Goal: Information Seeking & Learning: Learn about a topic

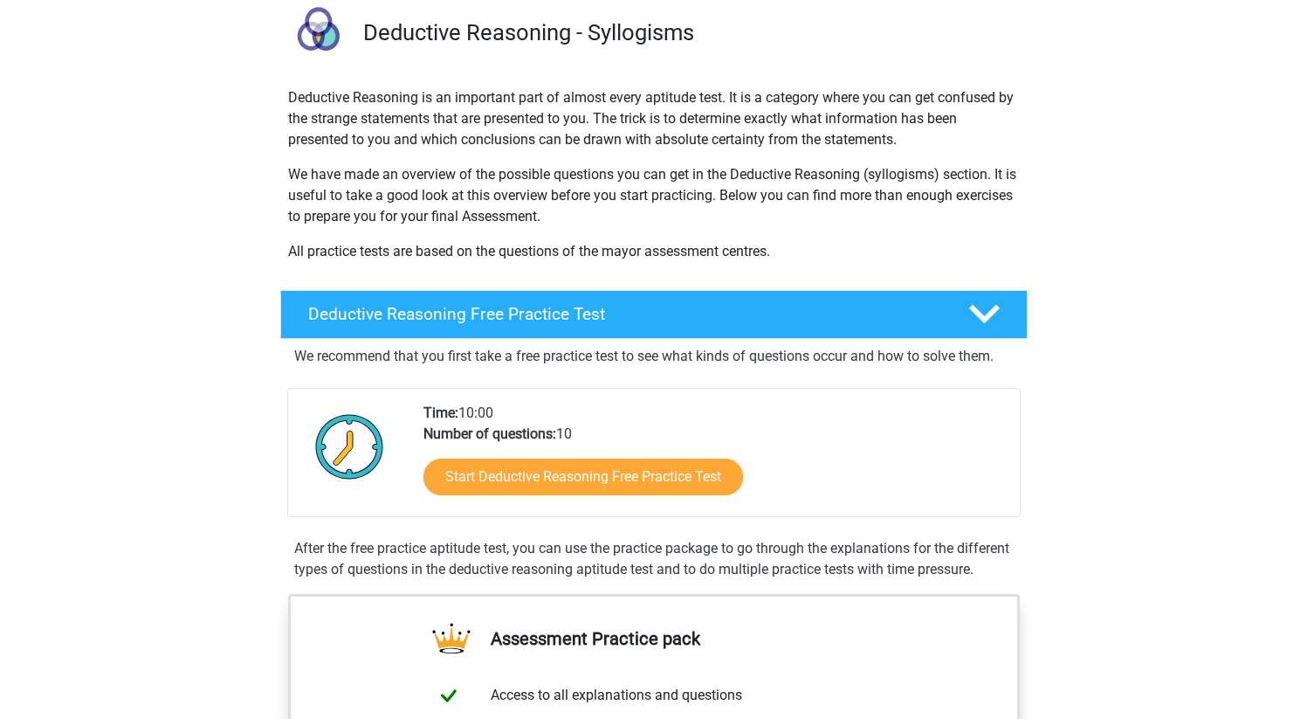
scroll to position [355, 0]
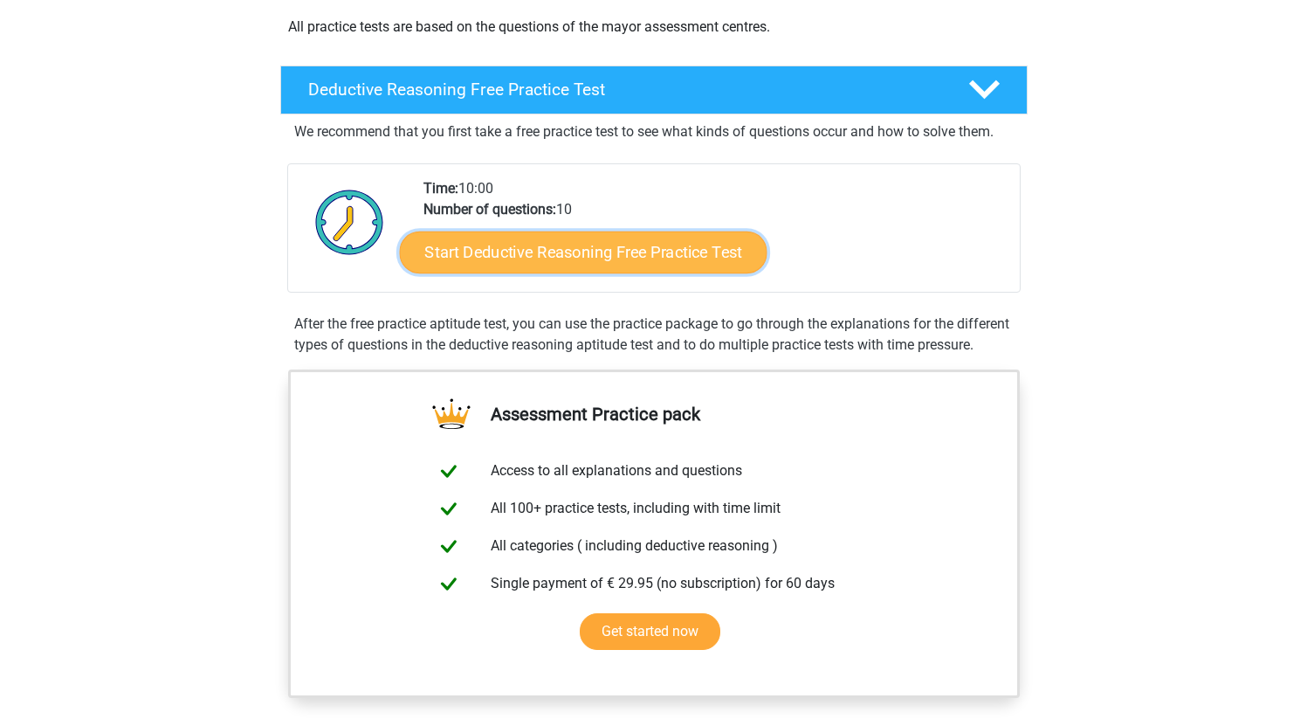
click at [538, 252] on link "Start Deductive Reasoning Free Practice Test" at bounding box center [583, 252] width 368 height 42
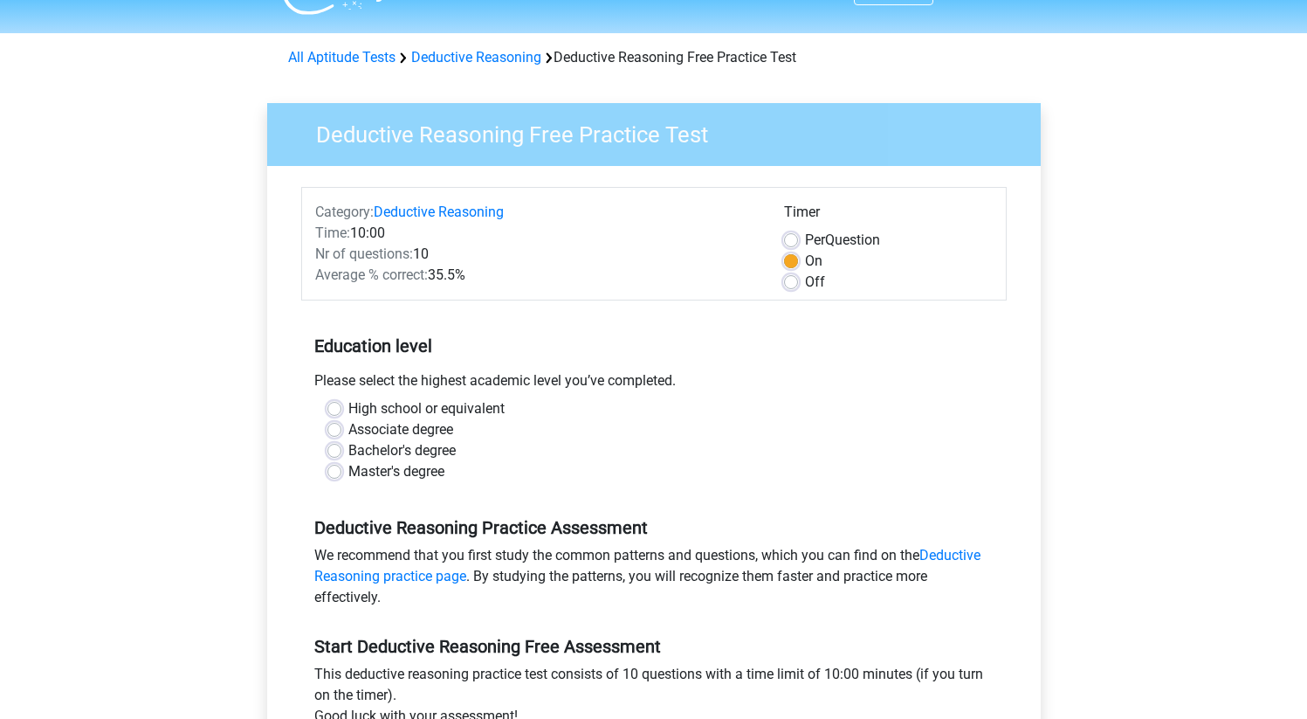
scroll to position [43, 0]
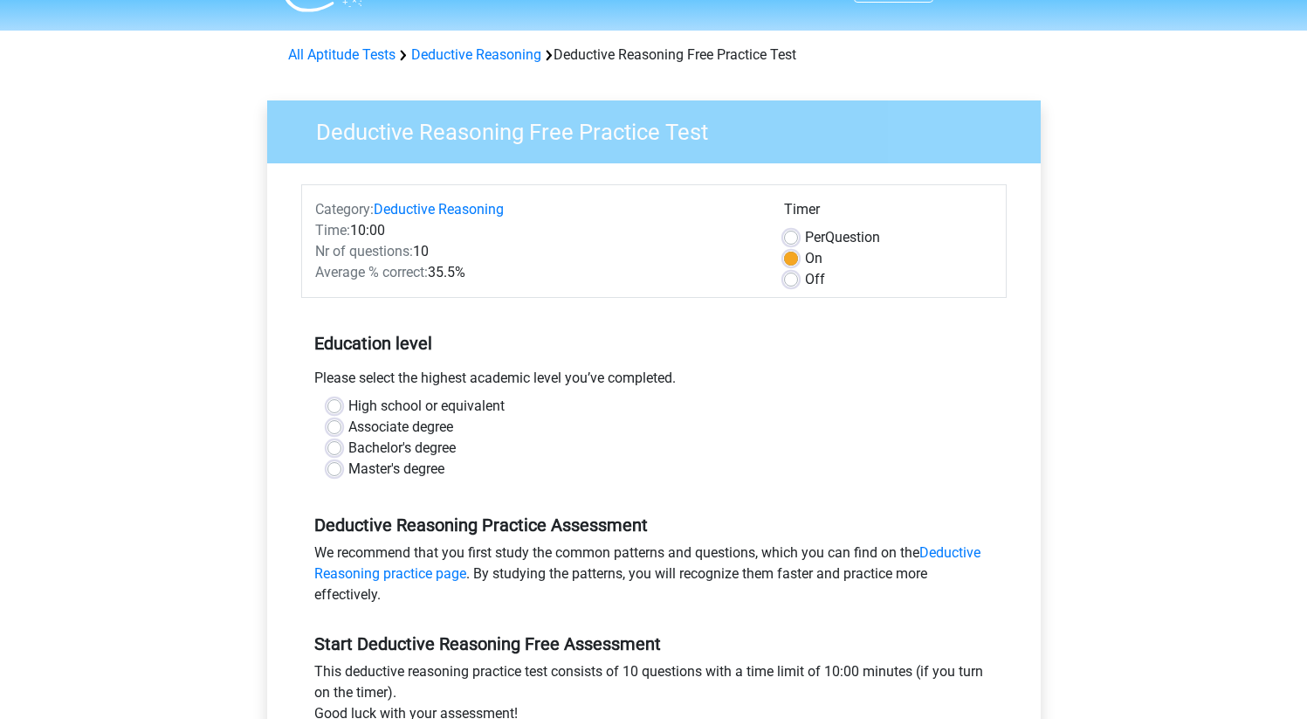
click at [382, 449] on label "Bachelor's degree" at bounding box center [401, 448] width 107 height 21
click at [341, 449] on input "Bachelor's degree" at bounding box center [335, 446] width 14 height 17
radio input "true"
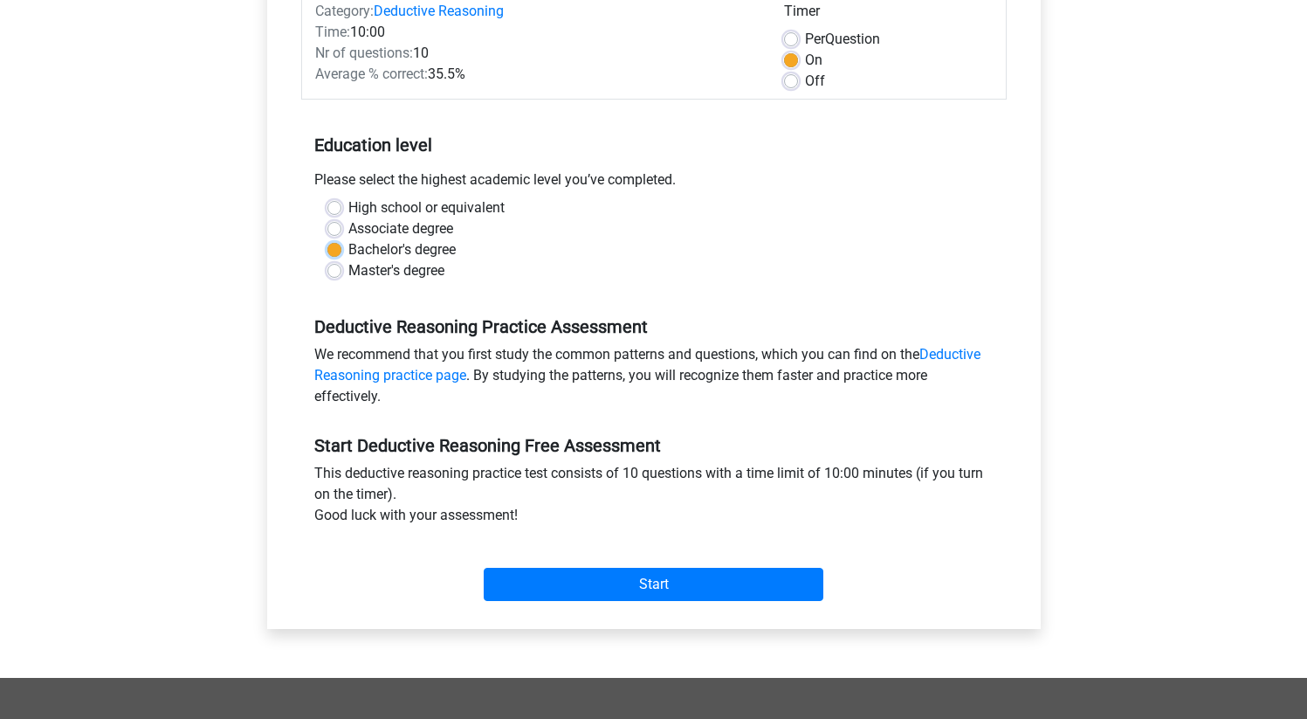
scroll to position [321, 0]
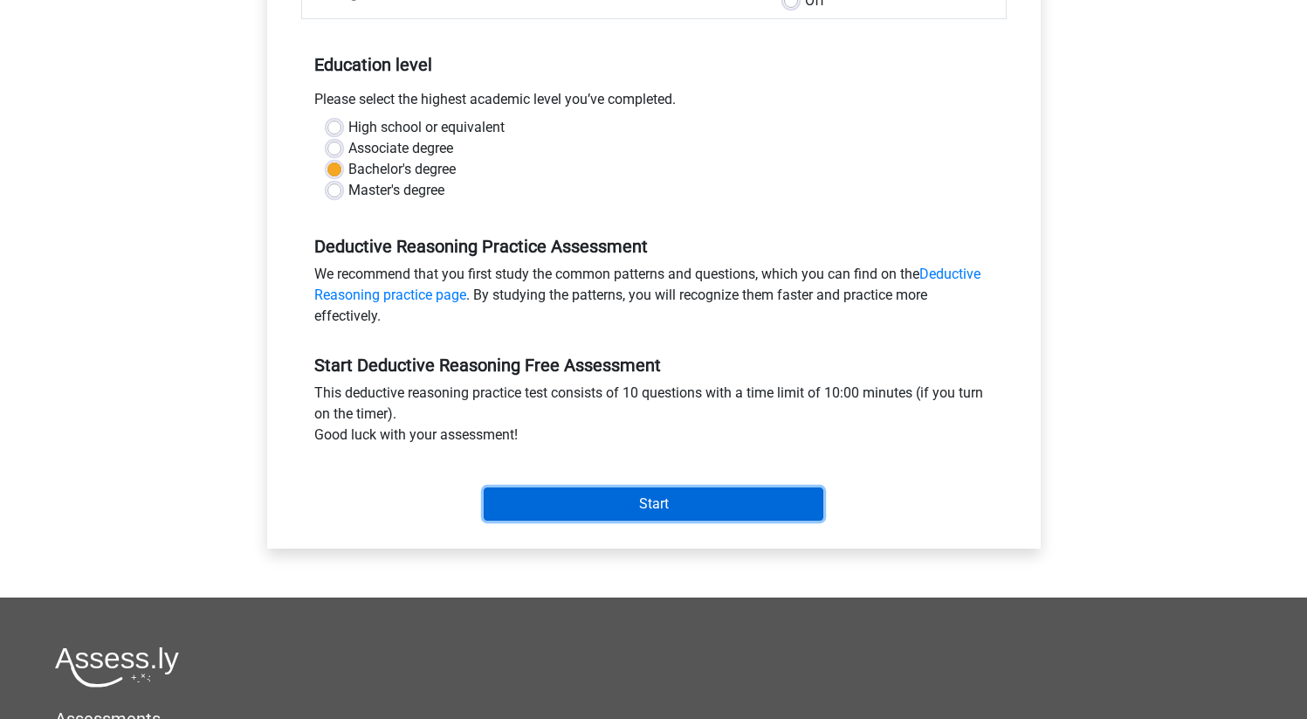
click at [626, 507] on input "Start" at bounding box center [654, 503] width 340 height 33
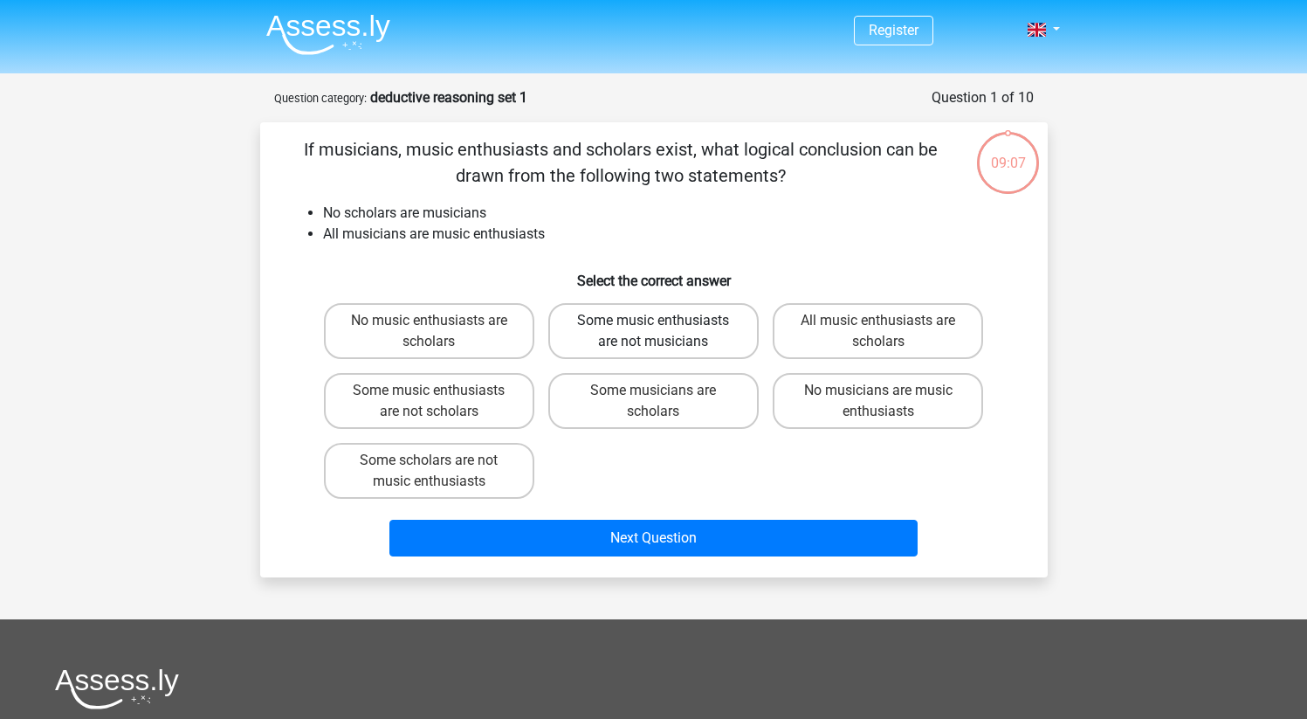
click at [672, 339] on label "Some music enthusiasts are not musicians" at bounding box center [653, 331] width 210 height 56
click at [665, 332] on input "Some music enthusiasts are not musicians" at bounding box center [658, 326] width 11 height 11
radio input "true"
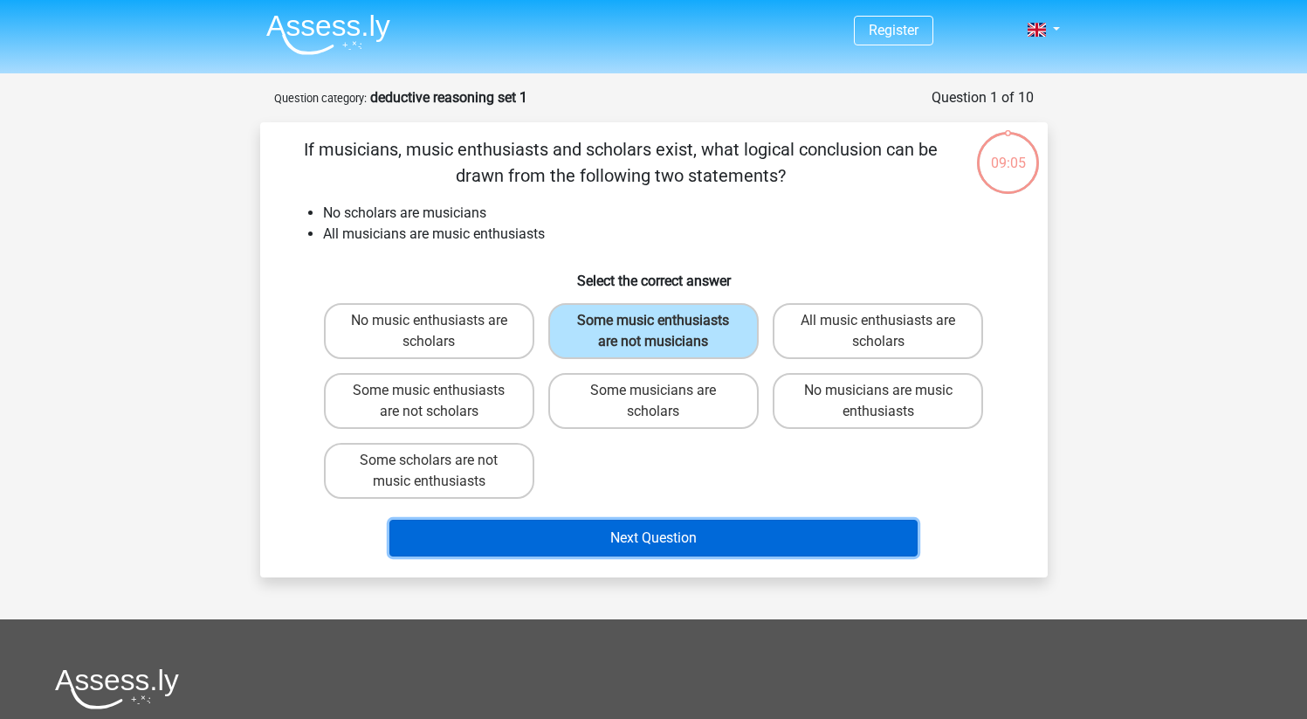
click at [656, 543] on button "Next Question" at bounding box center [654, 538] width 528 height 37
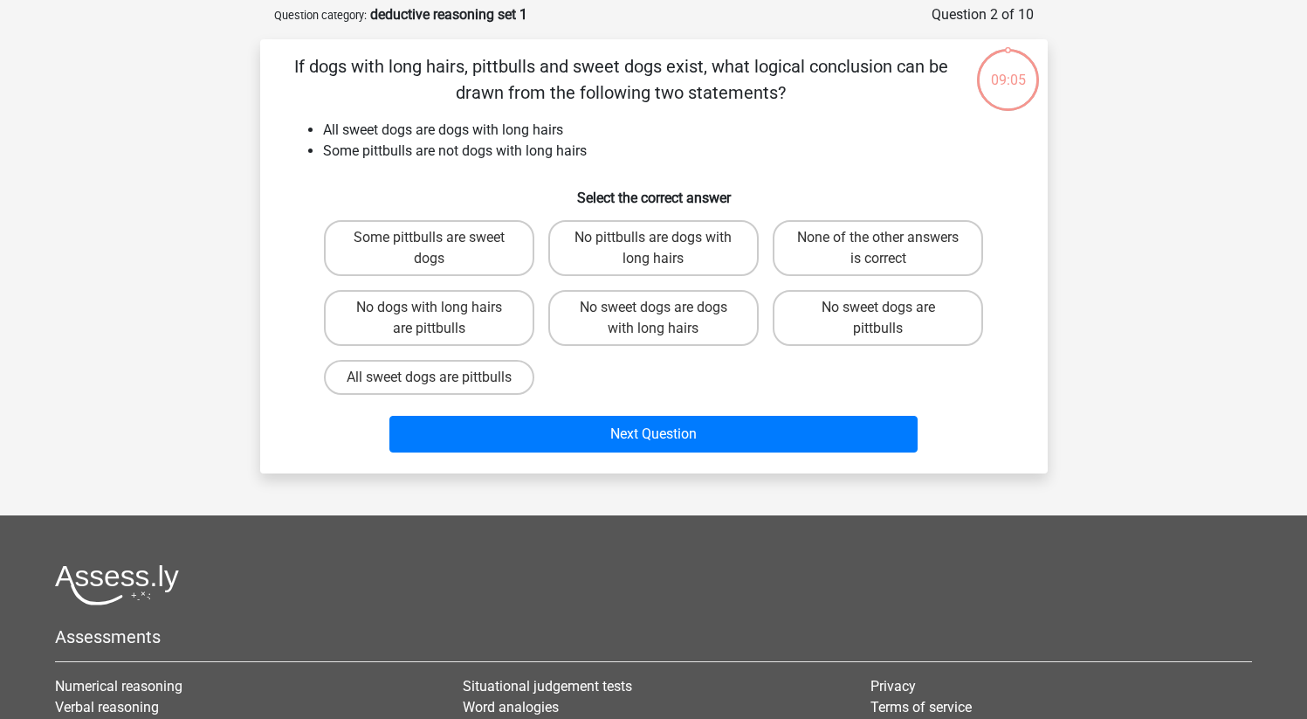
scroll to position [87, 0]
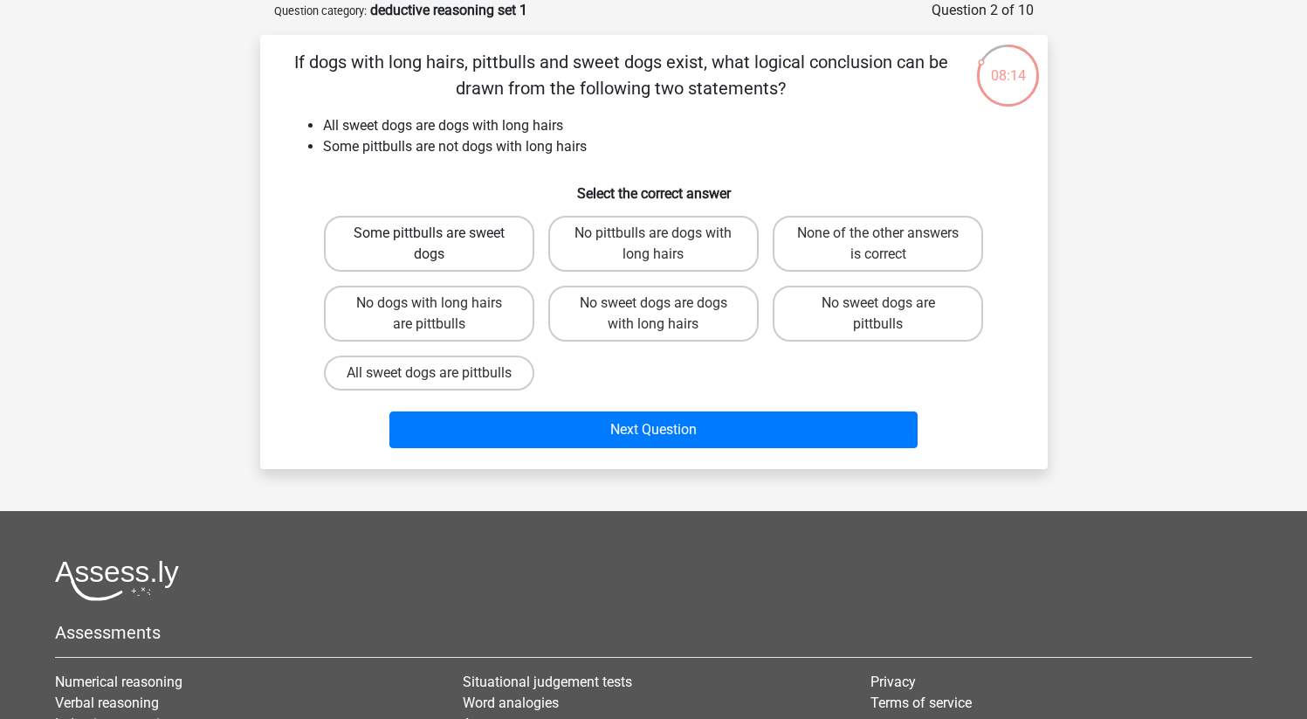
click at [483, 245] on label "Some pittbulls are sweet dogs" at bounding box center [429, 244] width 210 height 56
click at [440, 245] on input "Some pittbulls are sweet dogs" at bounding box center [434, 238] width 11 height 11
radio input "true"
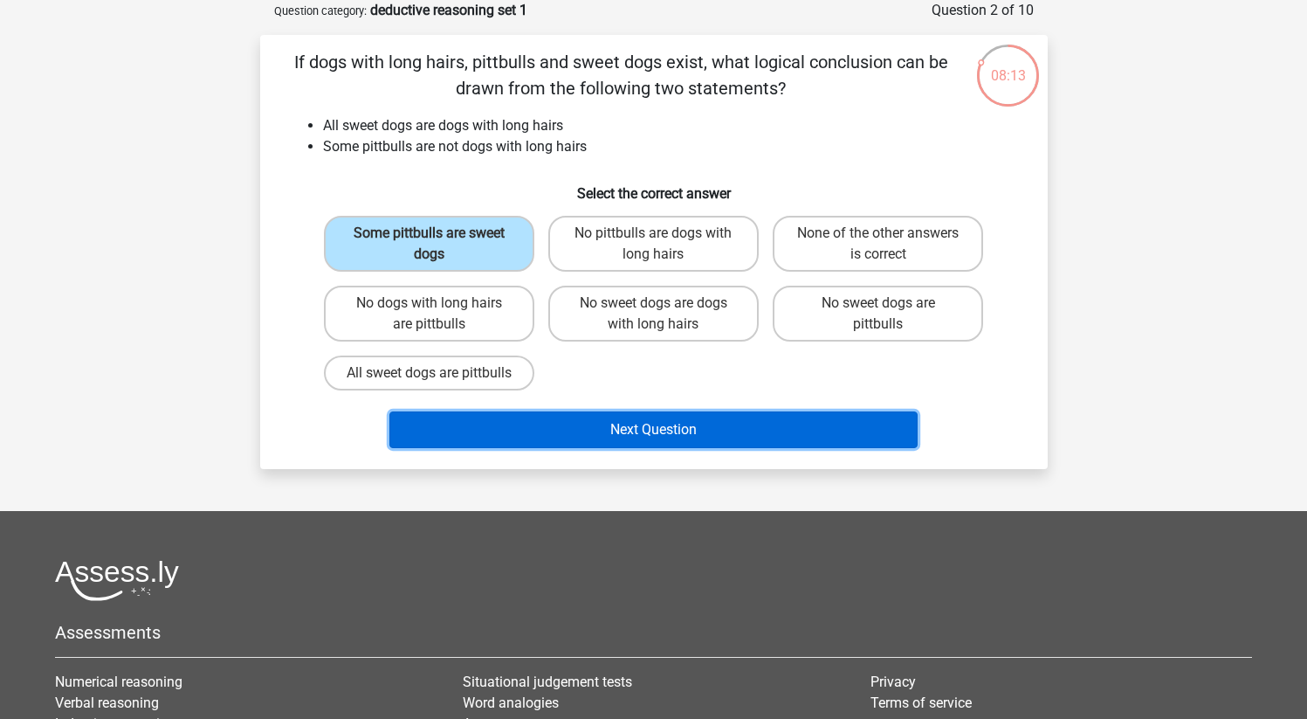
click at [669, 448] on button "Next Question" at bounding box center [654, 429] width 528 height 37
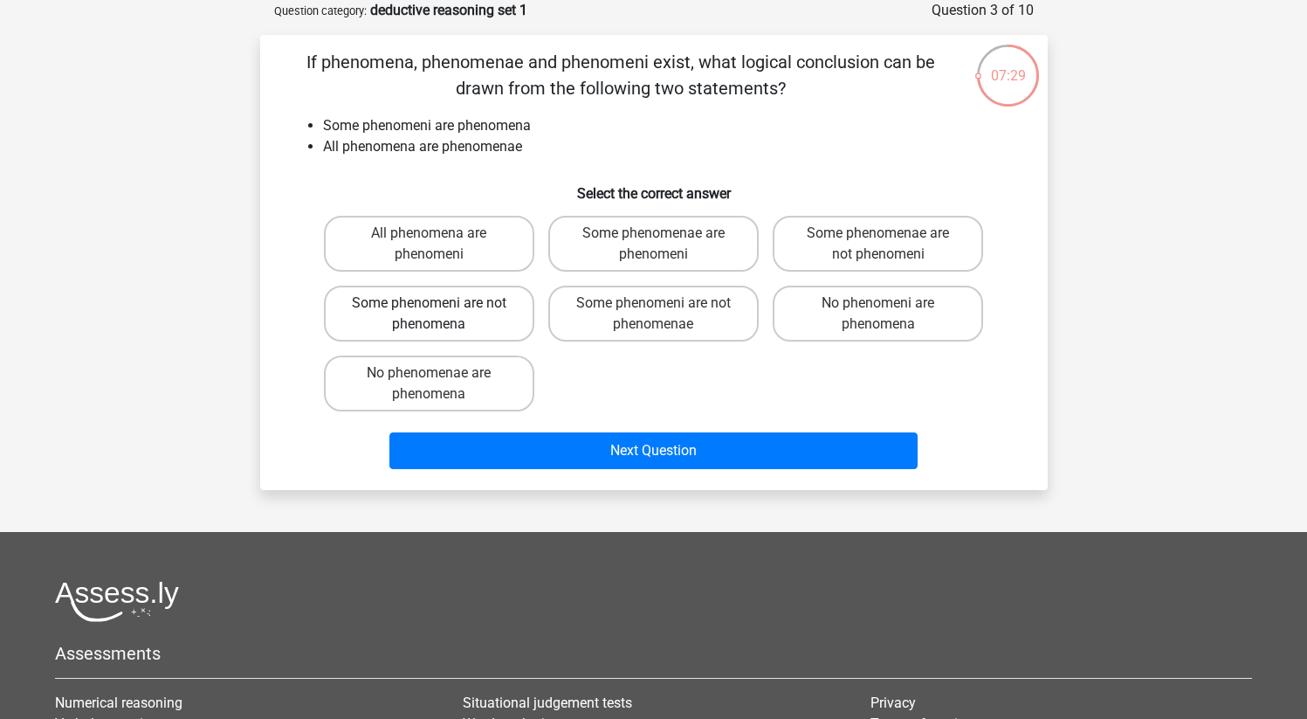
click at [492, 328] on label "Some phenomeni are not phenomena" at bounding box center [429, 314] width 210 height 56
click at [440, 314] on input "Some phenomeni are not phenomena" at bounding box center [434, 308] width 11 height 11
radio input "true"
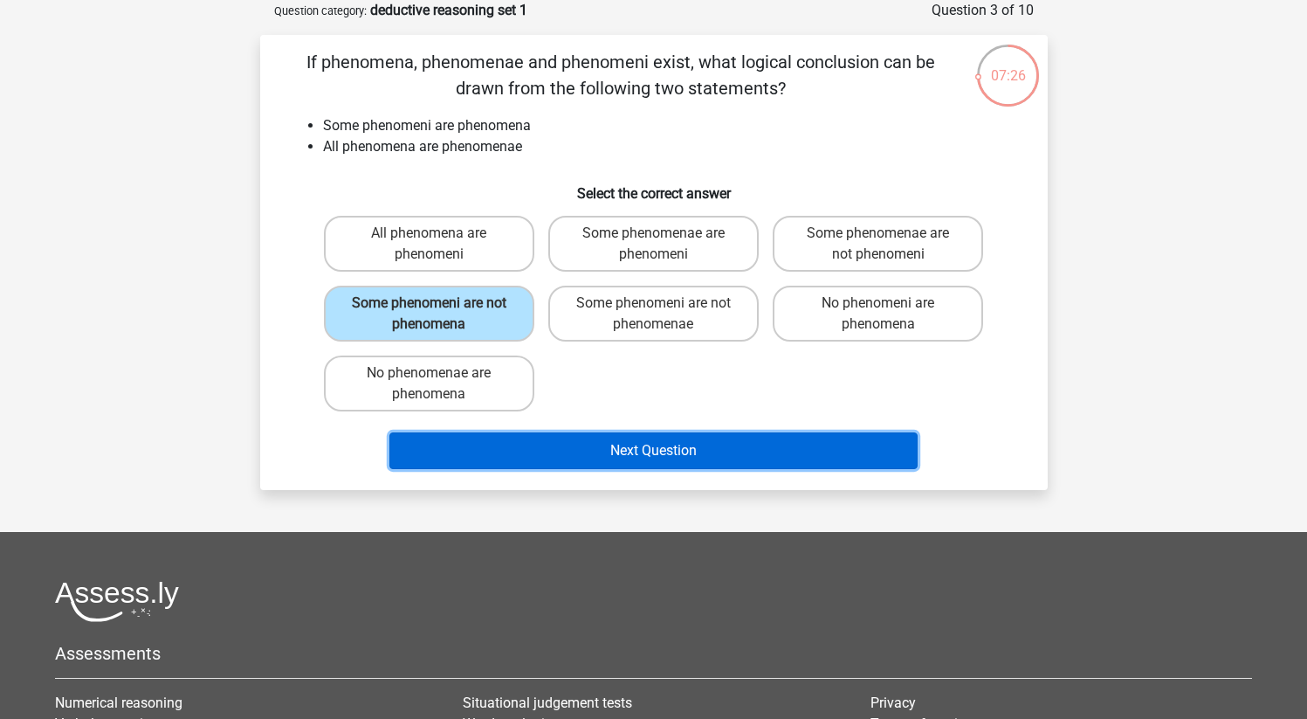
click at [669, 454] on button "Next Question" at bounding box center [654, 450] width 528 height 37
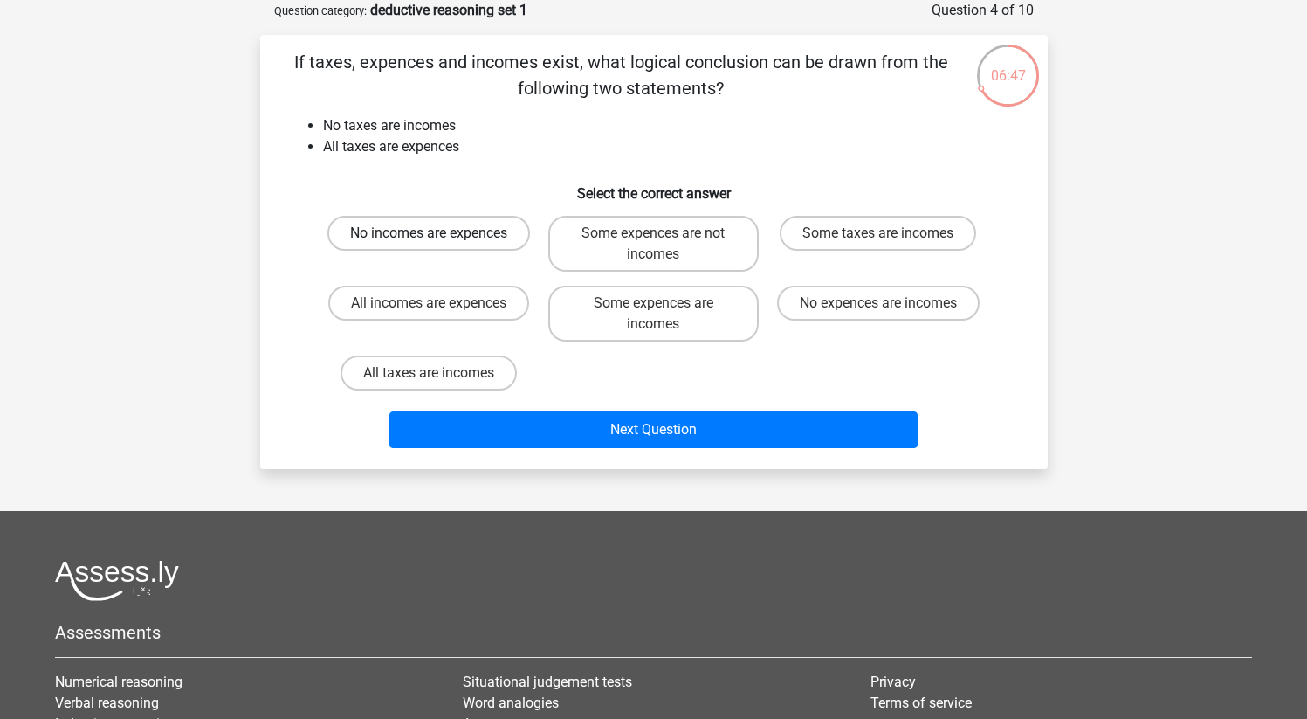
click at [460, 237] on label "No incomes are expences" at bounding box center [429, 233] width 203 height 35
click at [440, 237] on input "No incomes are expences" at bounding box center [434, 238] width 11 height 11
radio input "true"
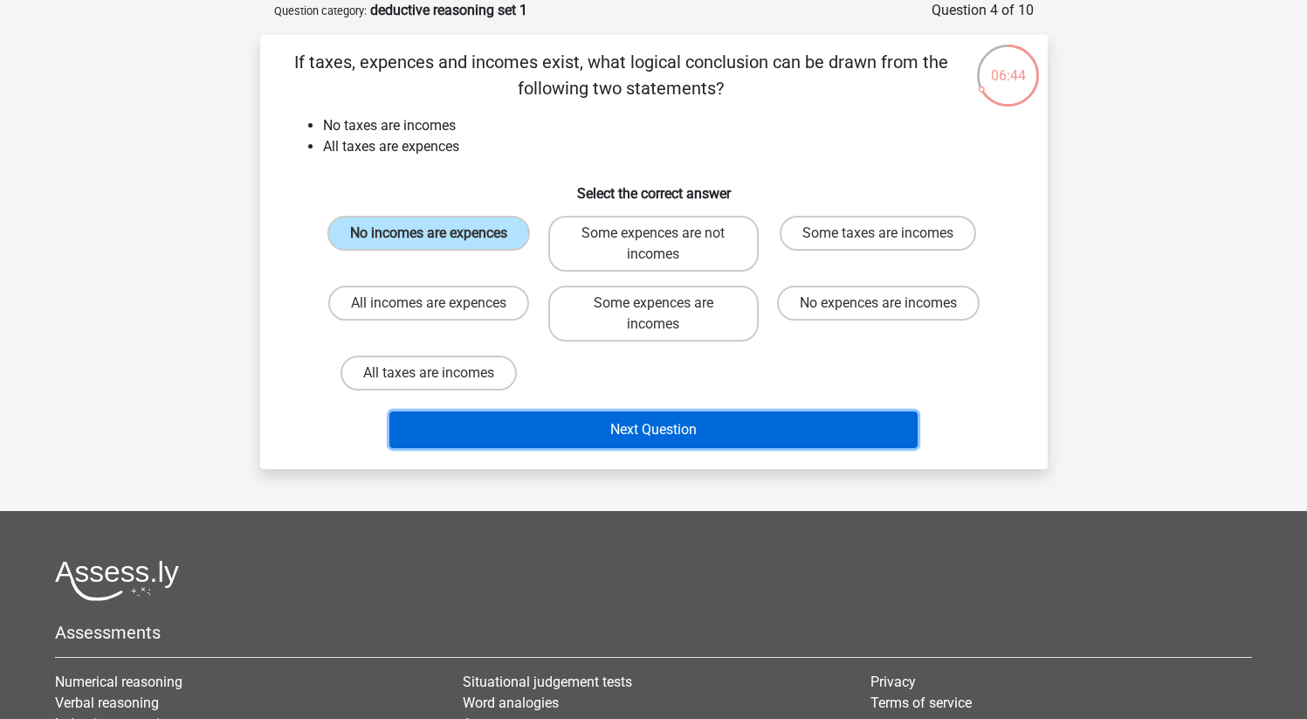
click at [665, 432] on button "Next Question" at bounding box center [654, 429] width 528 height 37
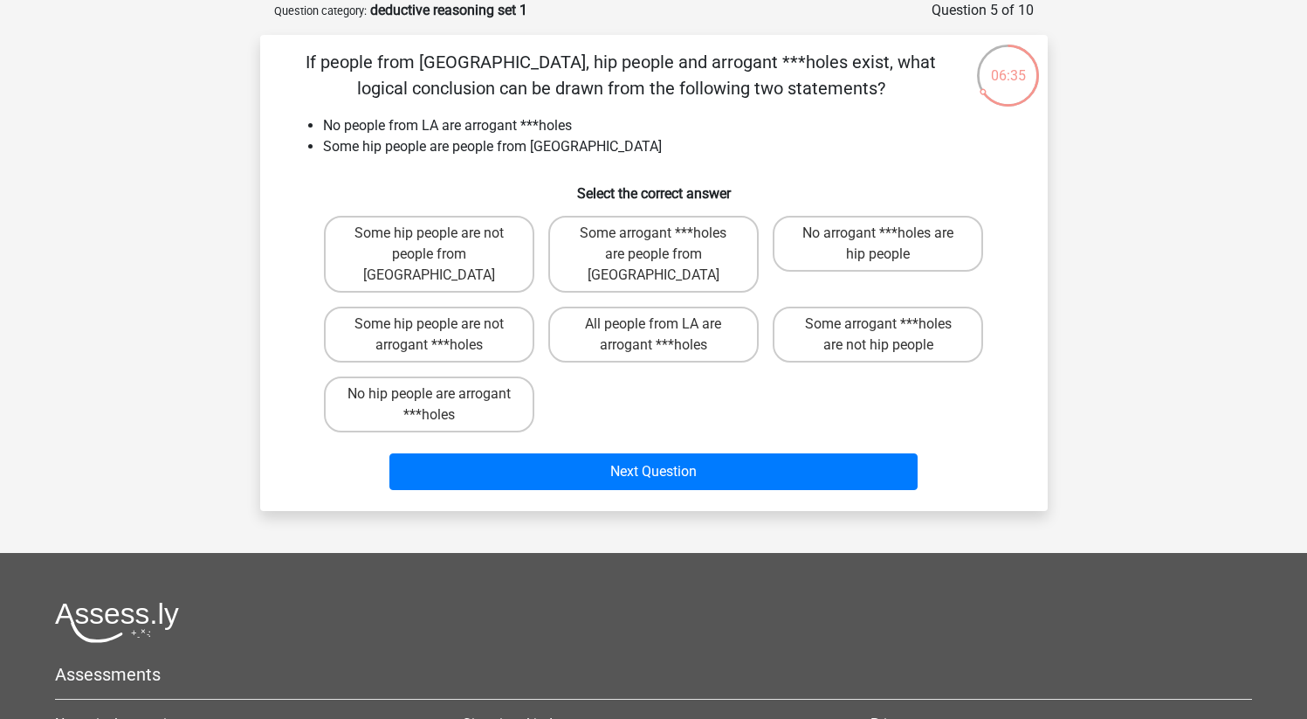
click at [264, 272] on div "If people from [GEOGRAPHIC_DATA], hip people and arrogant ***holes exist, what …" at bounding box center [654, 273] width 788 height 476
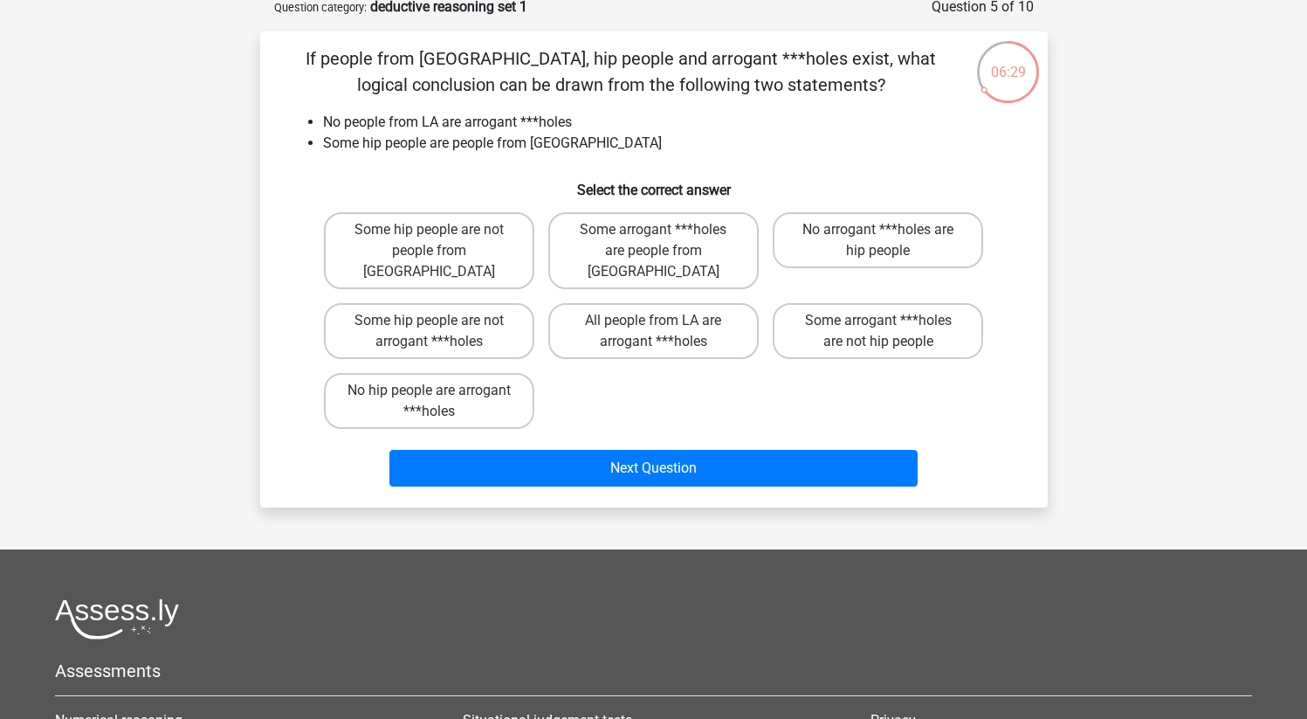
scroll to position [94, 0]
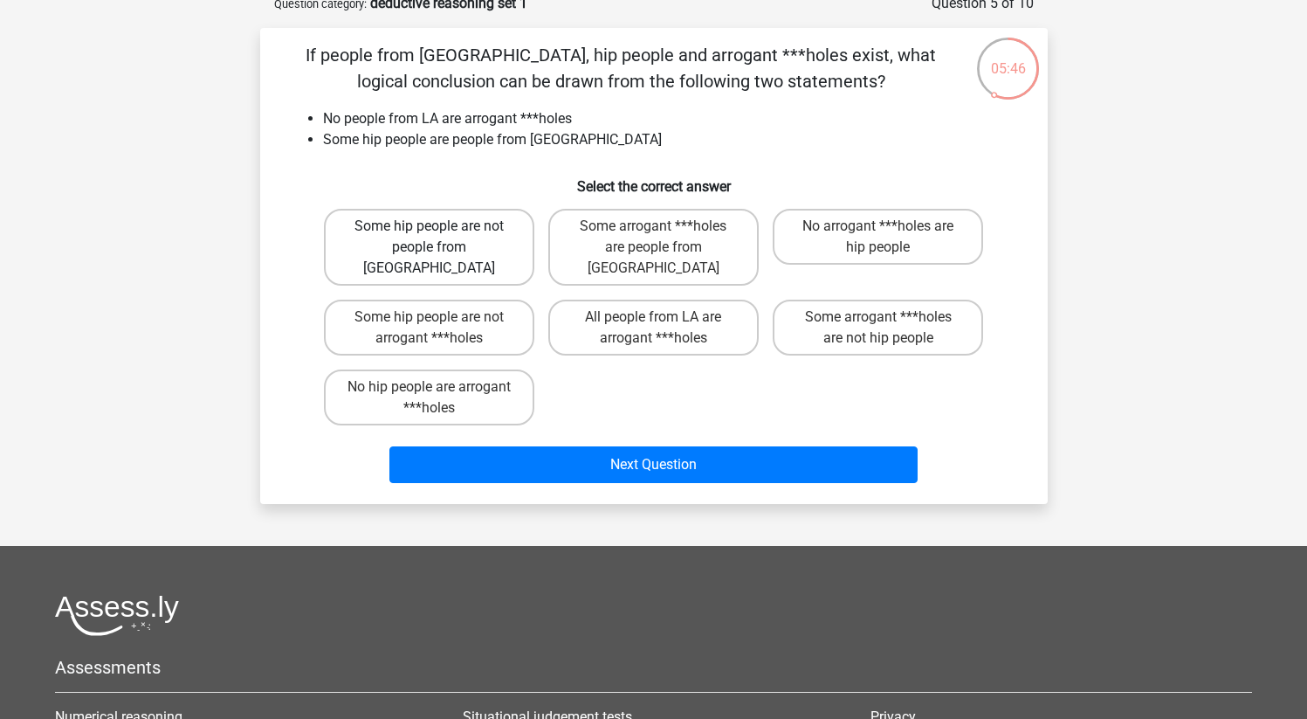
click at [484, 245] on label "Some hip people are not people from [GEOGRAPHIC_DATA]" at bounding box center [429, 247] width 210 height 77
click at [440, 238] on input "Some hip people are not people from [GEOGRAPHIC_DATA]" at bounding box center [434, 231] width 11 height 11
radio input "true"
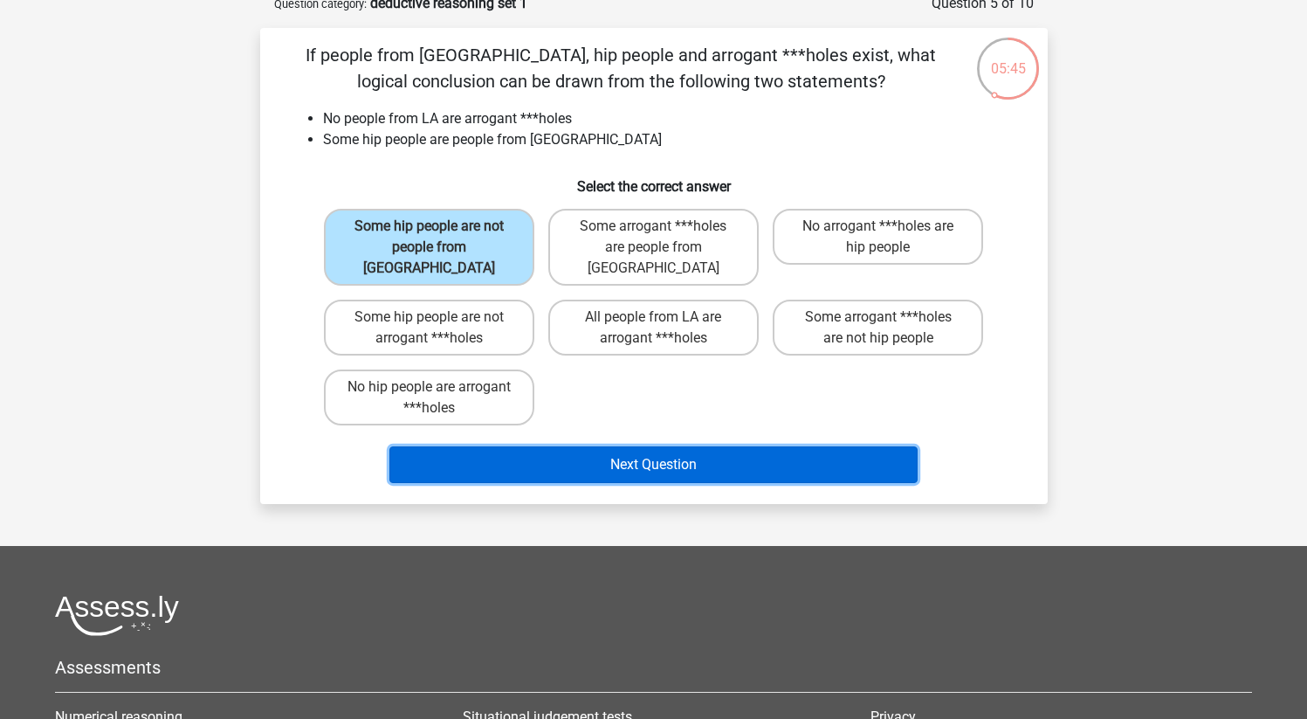
click at [686, 446] on button "Next Question" at bounding box center [654, 464] width 528 height 37
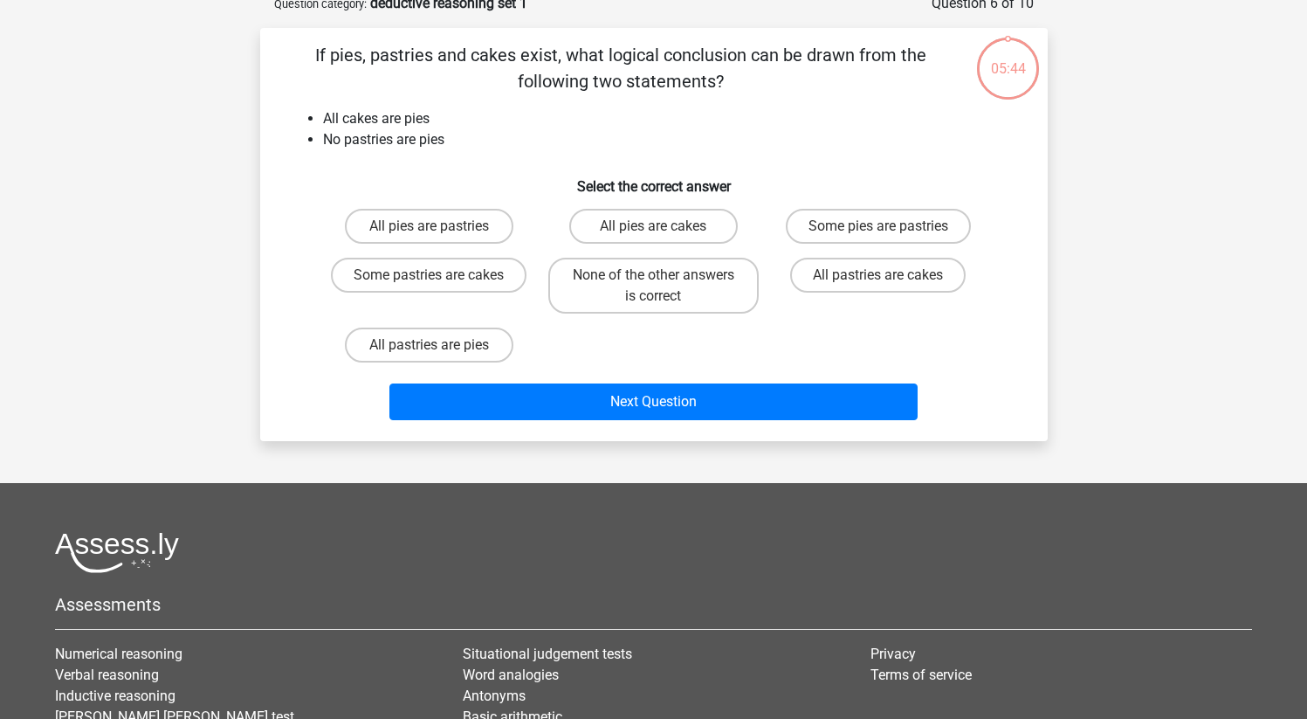
scroll to position [87, 0]
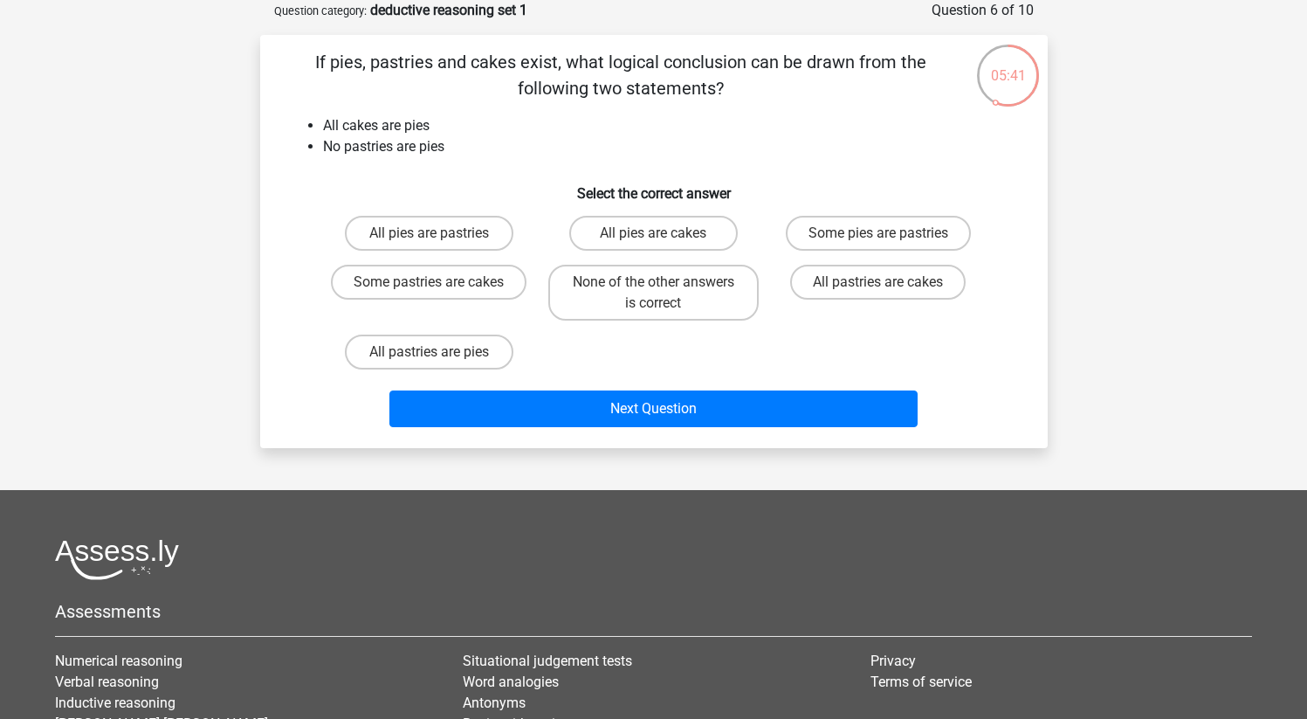
click at [264, 382] on div "If pies, pastries and cakes exist, what logical conclusion can be drawn from th…" at bounding box center [654, 241] width 788 height 413
click at [659, 232] on label "All pies are cakes" at bounding box center [653, 233] width 169 height 35
click at [659, 233] on input "All pies are cakes" at bounding box center [658, 238] width 11 height 11
radio input "true"
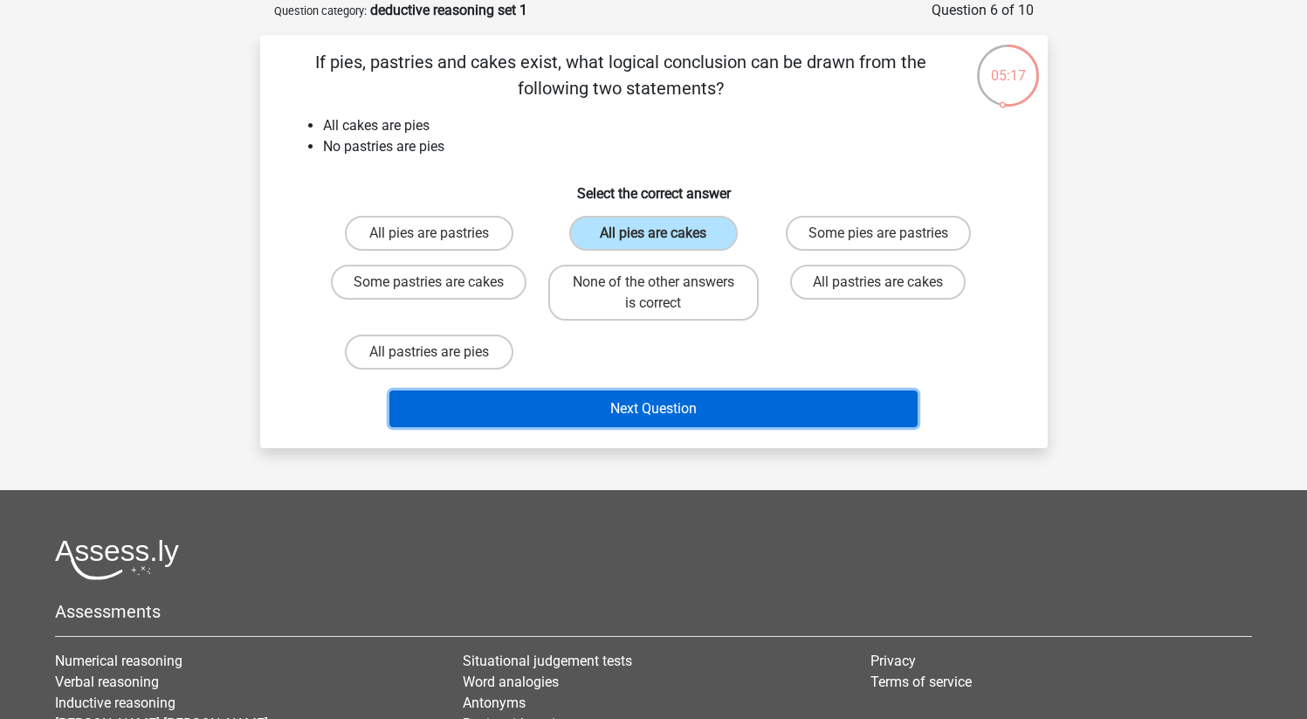
click at [676, 411] on button "Next Question" at bounding box center [654, 408] width 528 height 37
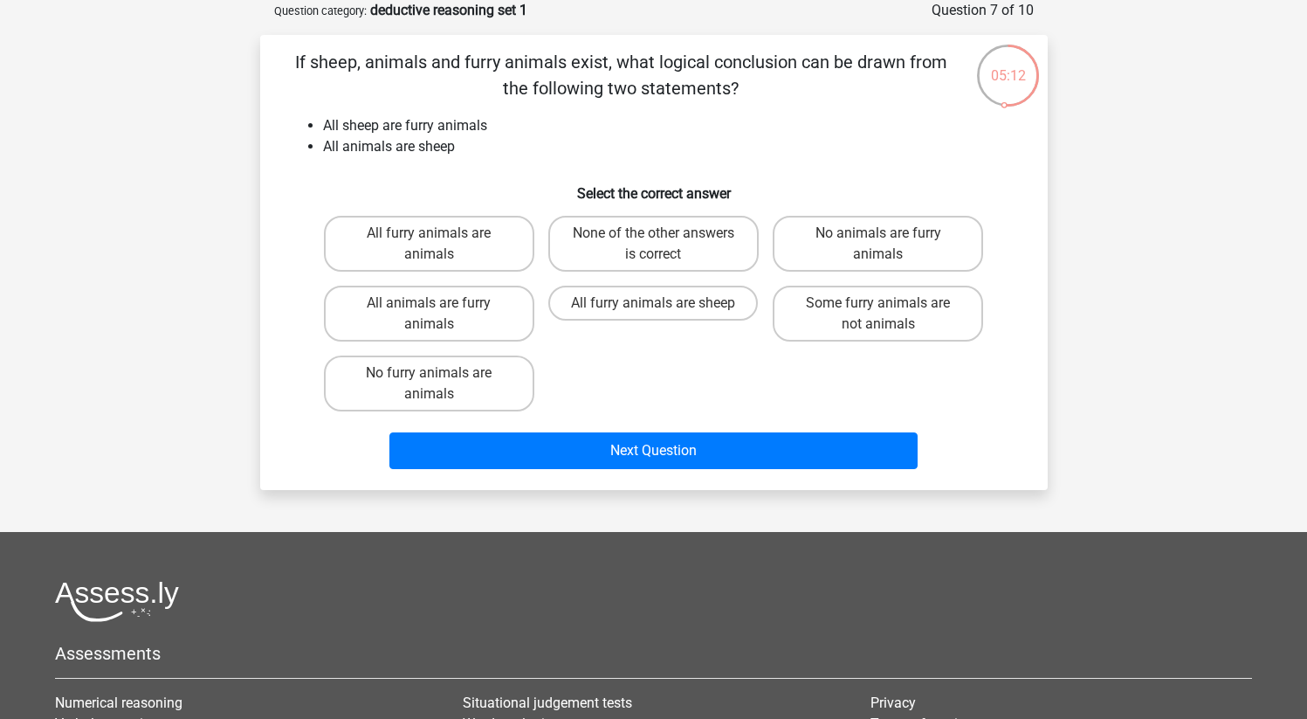
click at [239, 360] on div "05:12 Question 7 of 10 Question category: deductive reasoning set 1 If sheep, a…" at bounding box center [654, 245] width 830 height 490
click at [682, 307] on label "All furry animals are sheep" at bounding box center [653, 303] width 210 height 35
click at [665, 307] on input "All furry animals are sheep" at bounding box center [658, 308] width 11 height 11
radio input "true"
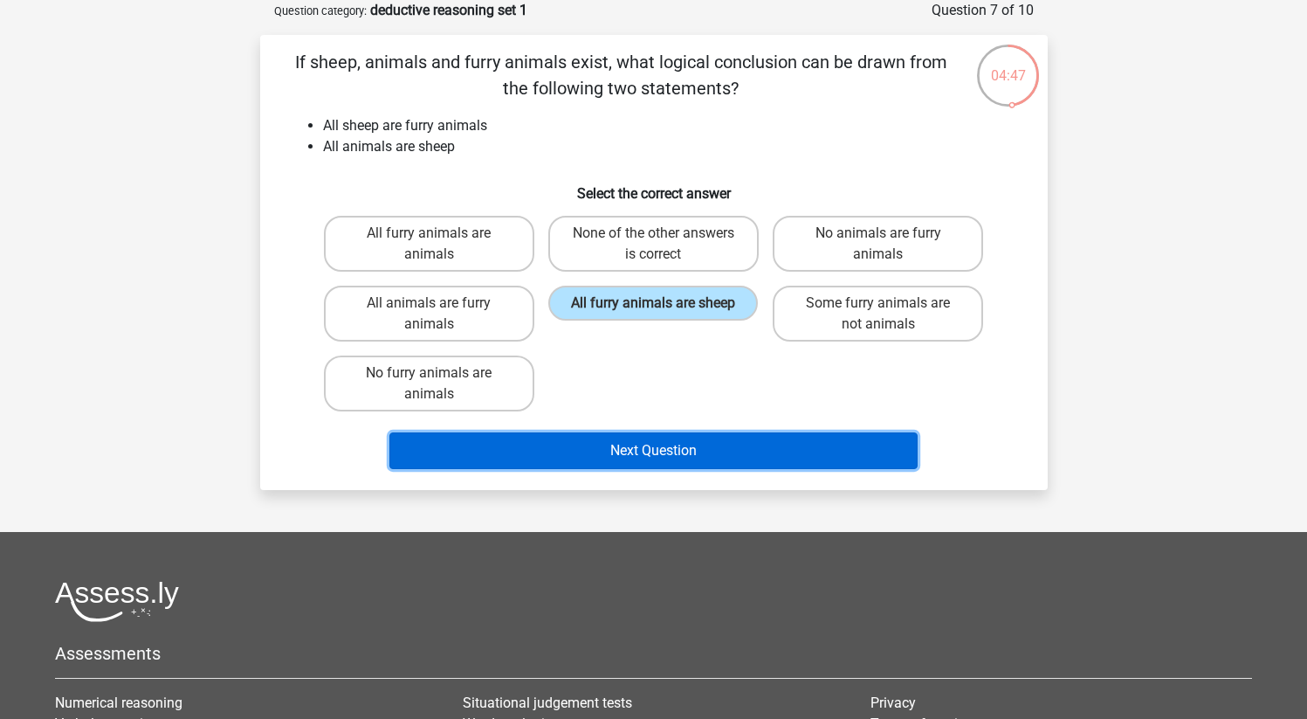
click at [674, 460] on button "Next Question" at bounding box center [654, 450] width 528 height 37
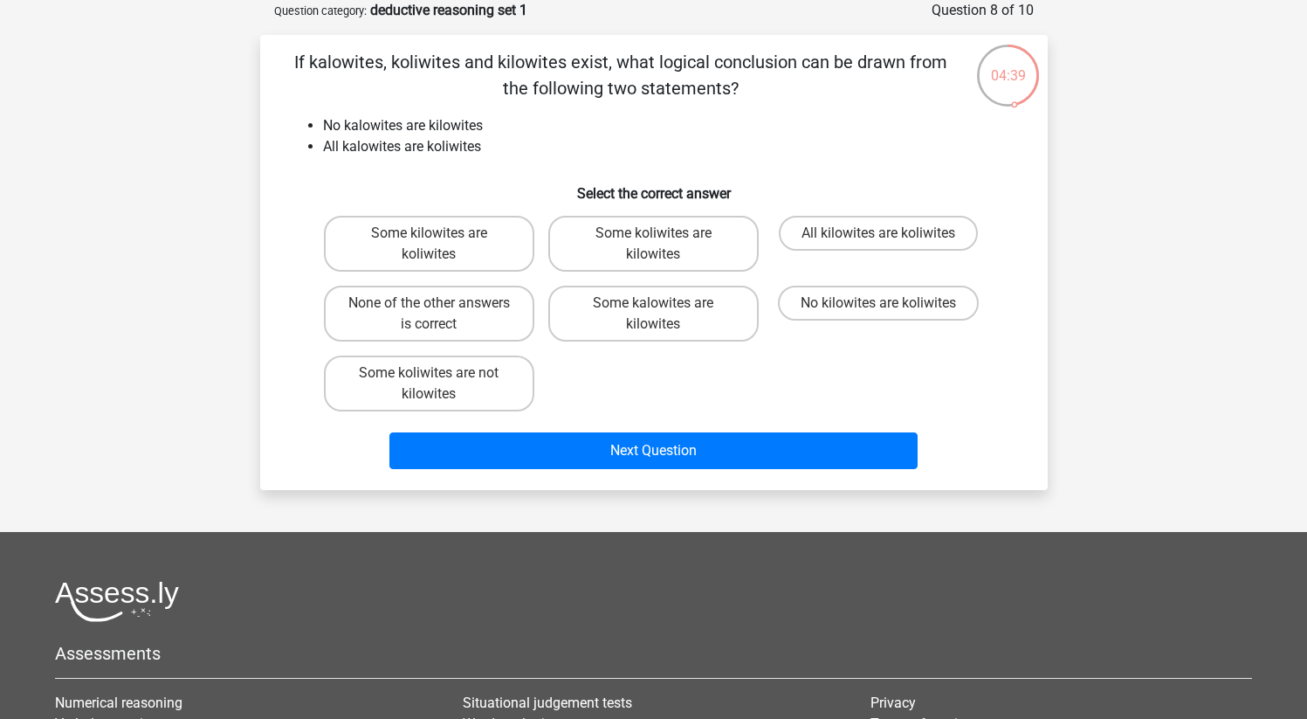
click at [635, 390] on div "Some kilowites are koliwites Some koliwites are kilowites All kilowites are kol…" at bounding box center [654, 314] width 674 height 210
click at [851, 313] on label "No kilowites are koliwites" at bounding box center [878, 303] width 201 height 35
click at [879, 313] on input "No kilowites are koliwites" at bounding box center [884, 308] width 11 height 11
radio input "true"
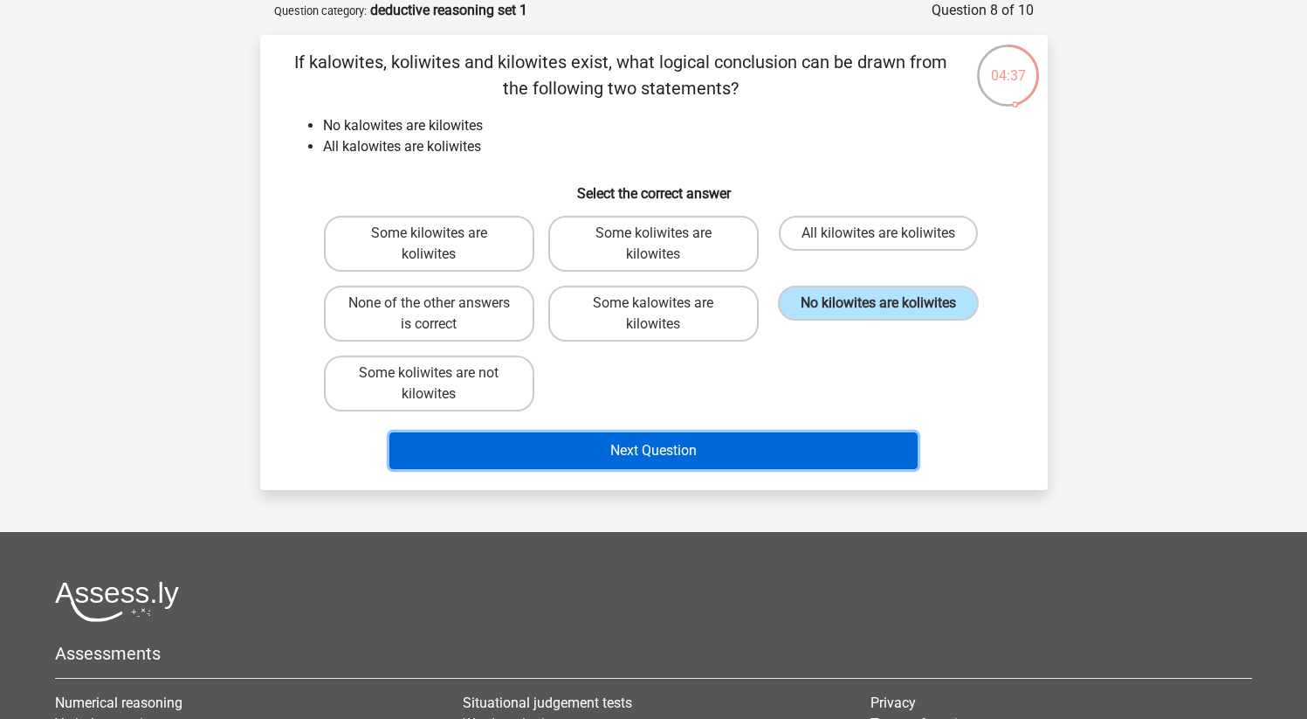
click at [674, 464] on button "Next Question" at bounding box center [654, 450] width 528 height 37
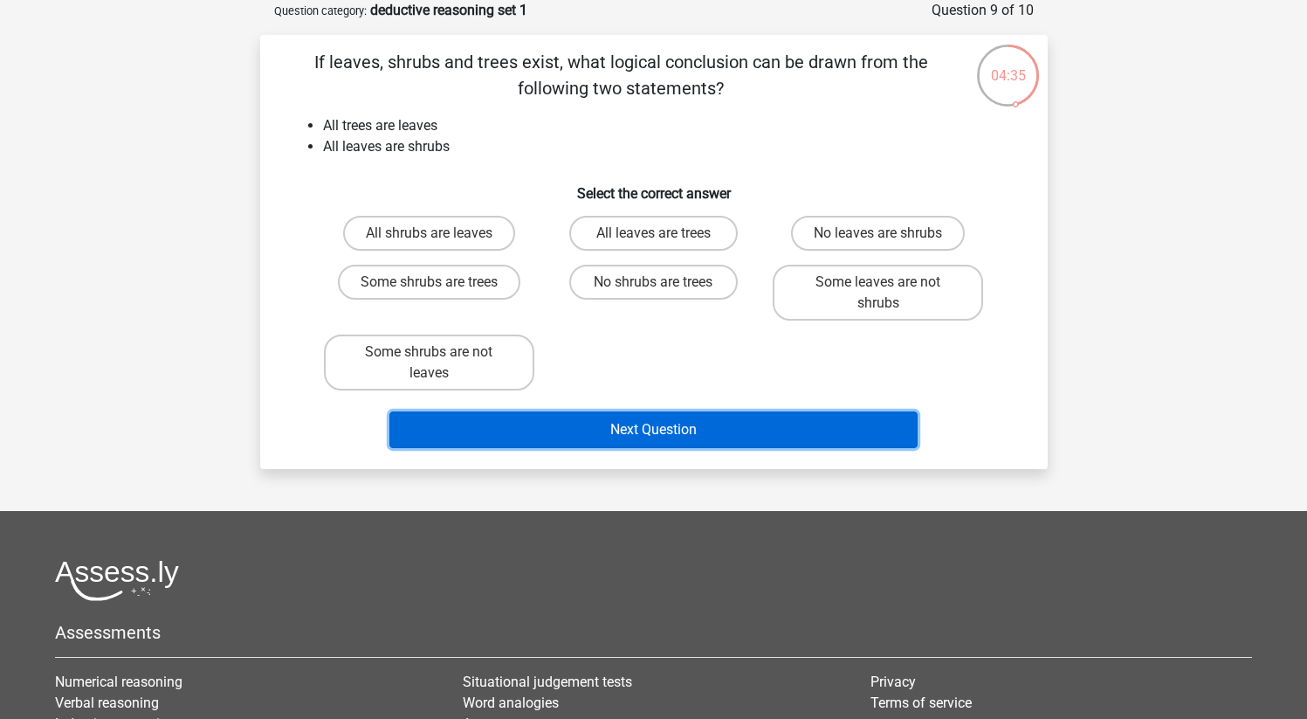
click at [670, 440] on button "Next Question" at bounding box center [654, 429] width 528 height 37
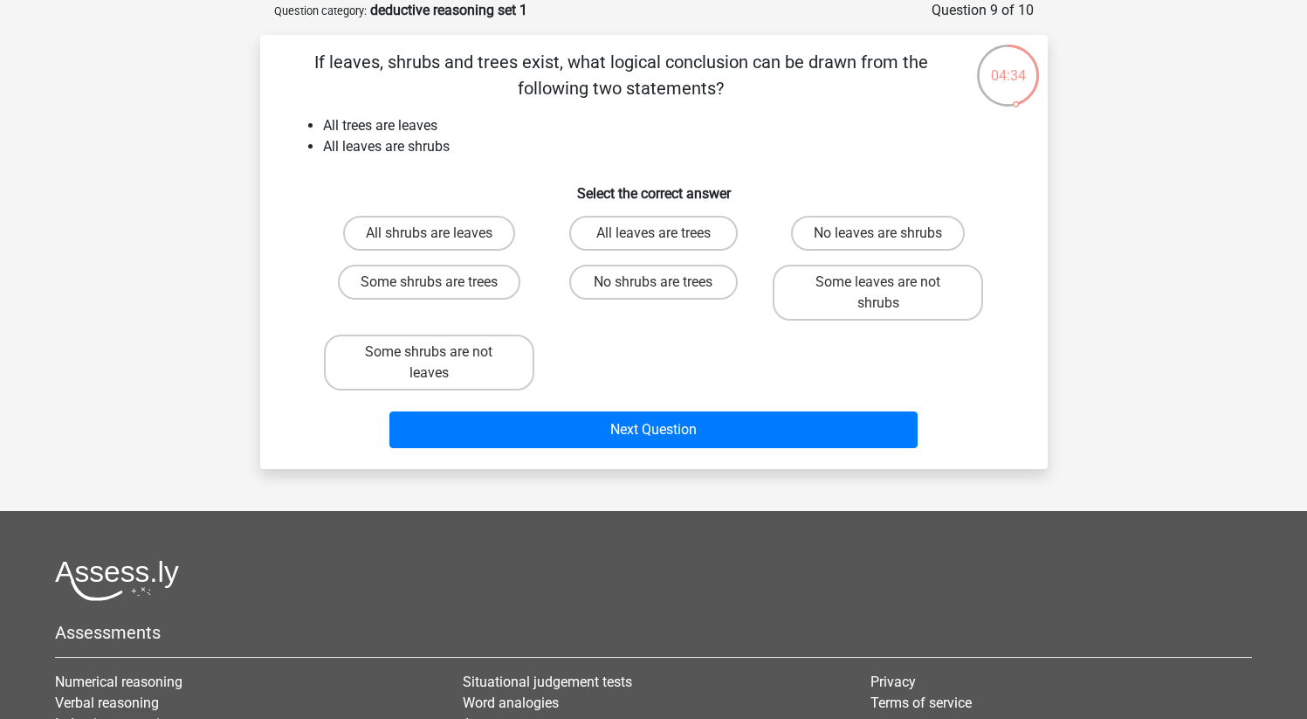
click at [645, 365] on div "All shrubs are leaves All leaves are trees No leaves are shrubs Some shrubs are…" at bounding box center [654, 303] width 674 height 189
click at [878, 246] on label "No leaves are shrubs" at bounding box center [878, 233] width 174 height 35
click at [879, 245] on input "No leaves are shrubs" at bounding box center [884, 238] width 11 height 11
radio input "true"
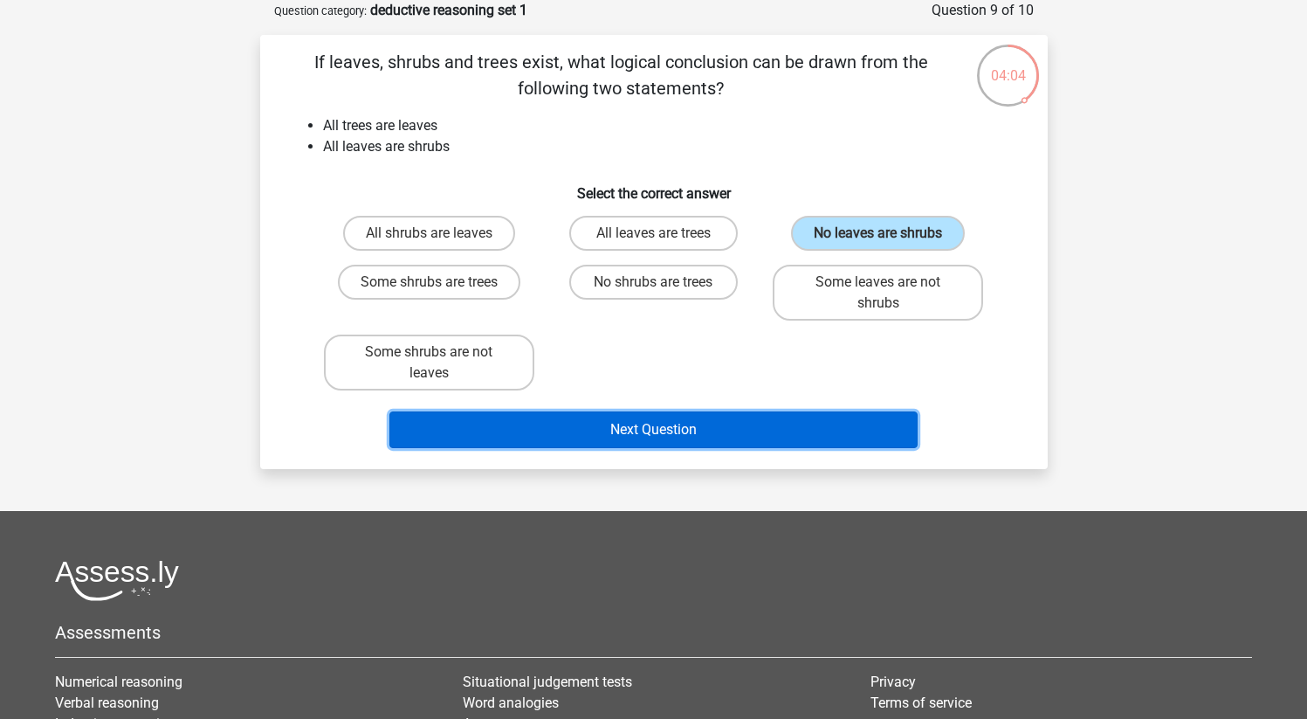
click at [692, 433] on button "Next Question" at bounding box center [654, 429] width 528 height 37
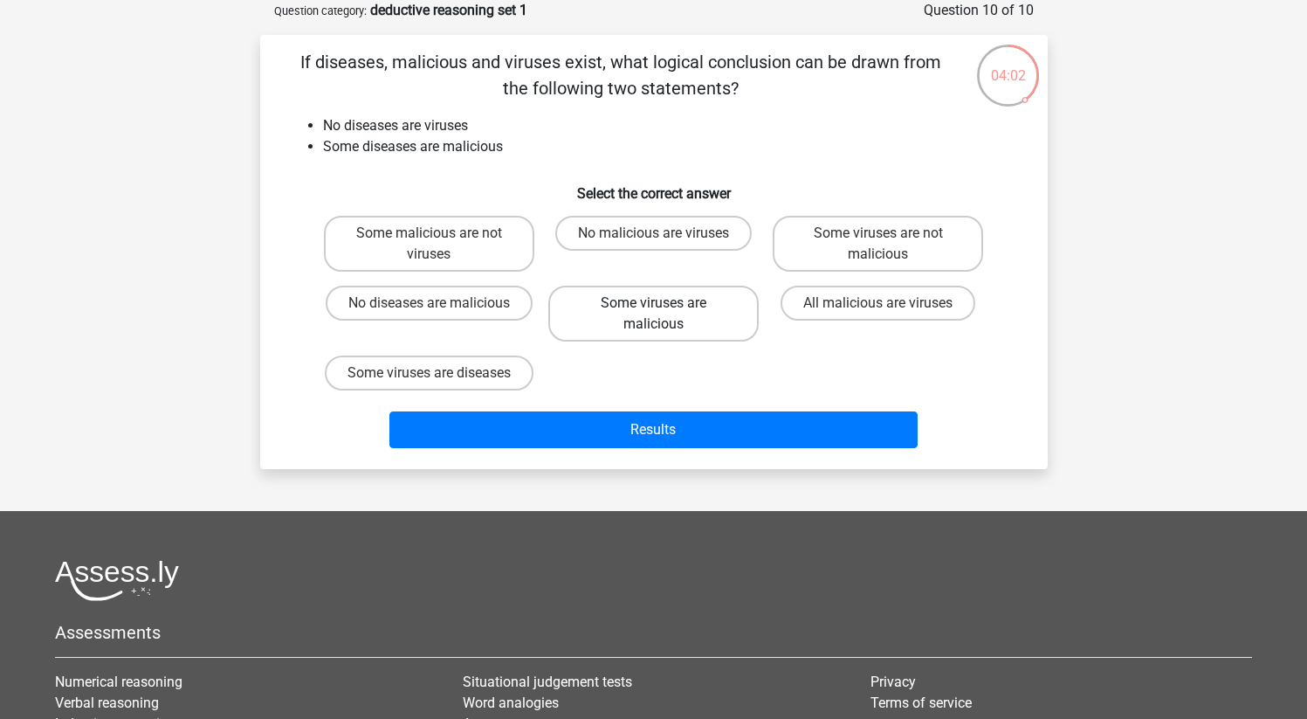
click at [645, 325] on label "Some viruses are malicious" at bounding box center [653, 314] width 210 height 56
click at [653, 314] on input "Some viruses are malicious" at bounding box center [658, 308] width 11 height 11
radio input "true"
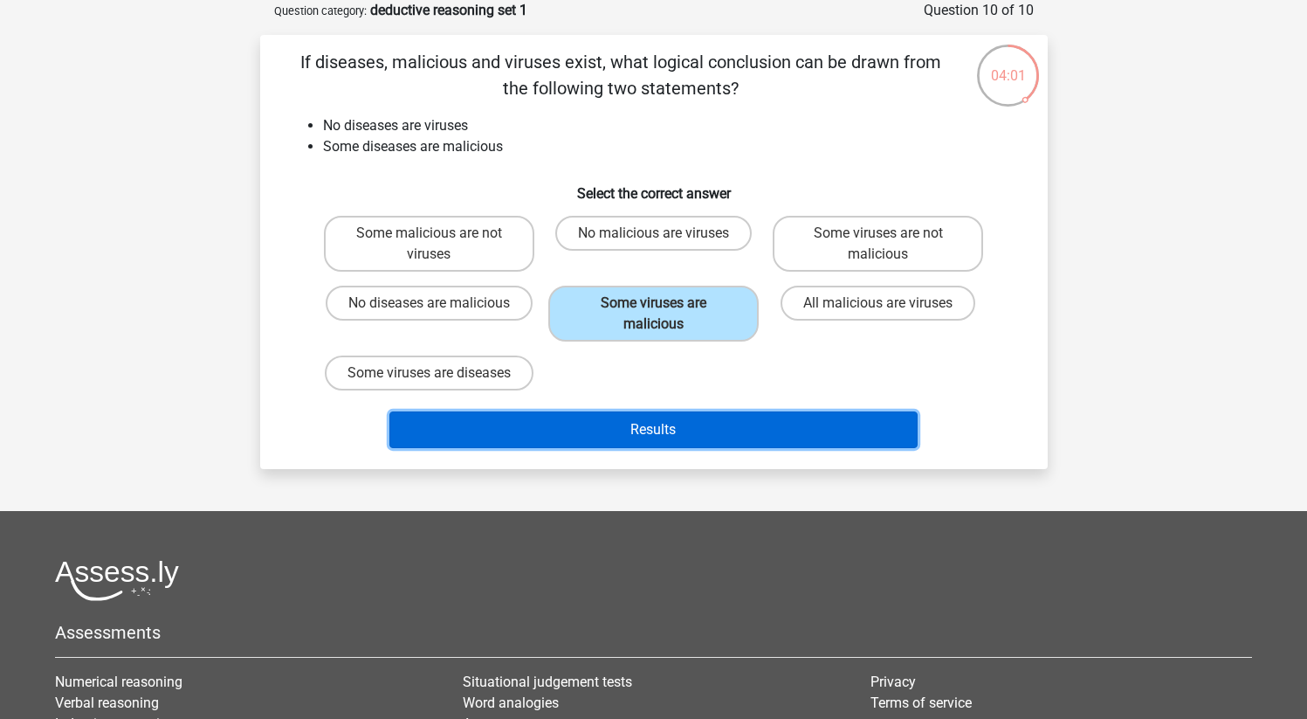
click at [656, 448] on button "Results" at bounding box center [654, 429] width 528 height 37
